Goal: Navigation & Orientation: Go to known website

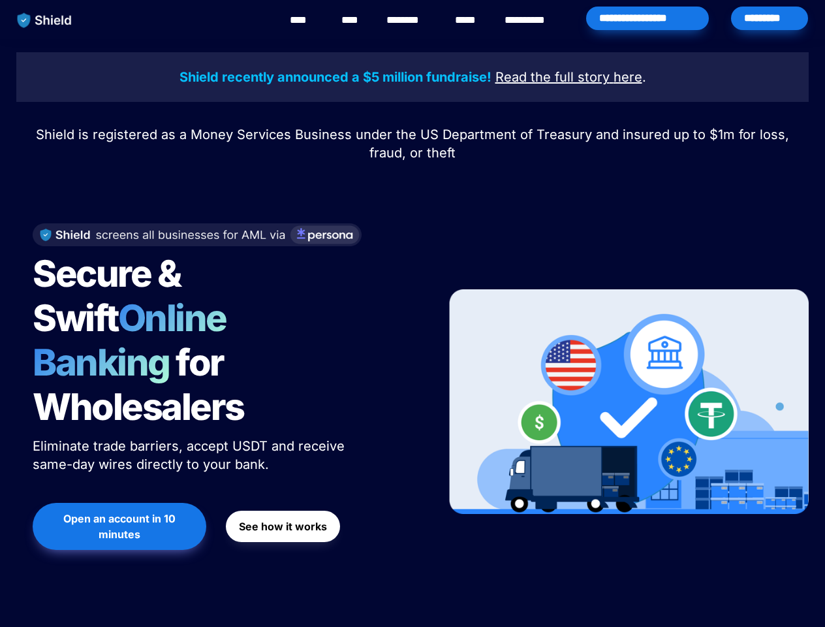
click at [413, 313] on div "Secure & Swift Online Banking for Wholesalers Eliminate trade barriers, accept …" at bounding box center [222, 401] width 413 height 383
click at [44, 20] on img "main navigation" at bounding box center [44, 20] width 67 height 27
